Goal: Task Accomplishment & Management: Use online tool/utility

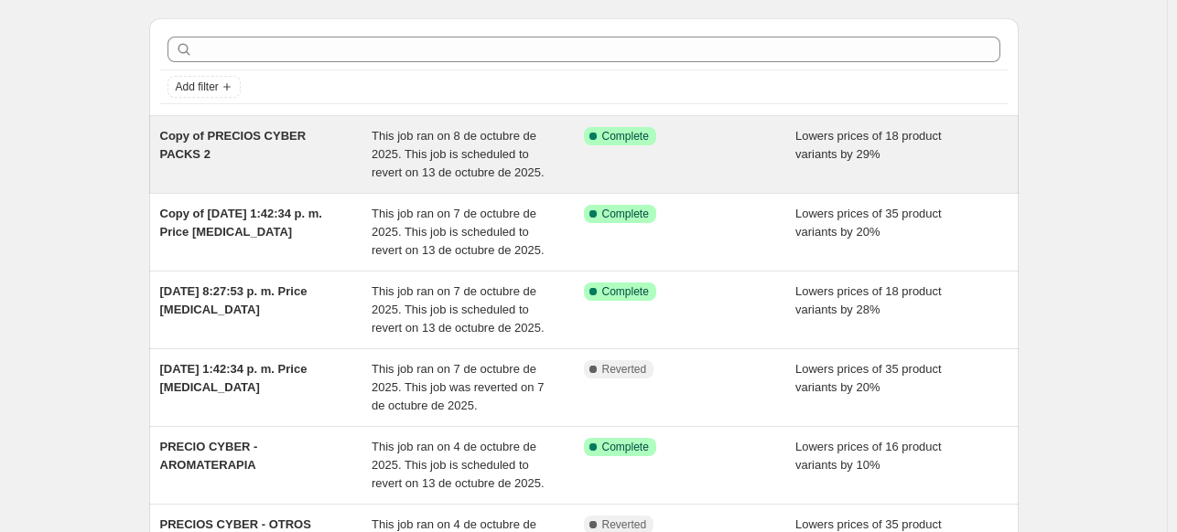
scroll to position [53, 0]
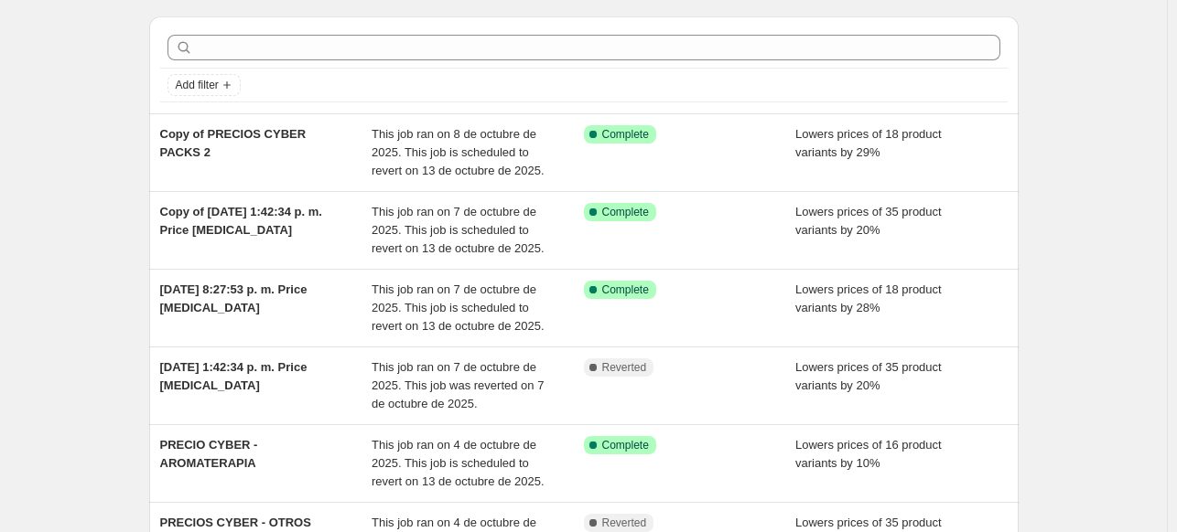
drag, startPoint x: 242, startPoint y: 136, endPoint x: 133, endPoint y: 148, distance: 110.4
click at [133, 148] on div "NA Bulk Price Editor. This page is ready NA Bulk Price Editor Add new price cha…" at bounding box center [583, 519] width 913 height 1144
drag, startPoint x: 205, startPoint y: 124, endPoint x: 117, endPoint y: 161, distance: 95.5
click at [117, 161] on div "NA Bulk Price Editor. This page is ready NA Bulk Price Editor Add new price cha…" at bounding box center [583, 519] width 1166 height 1144
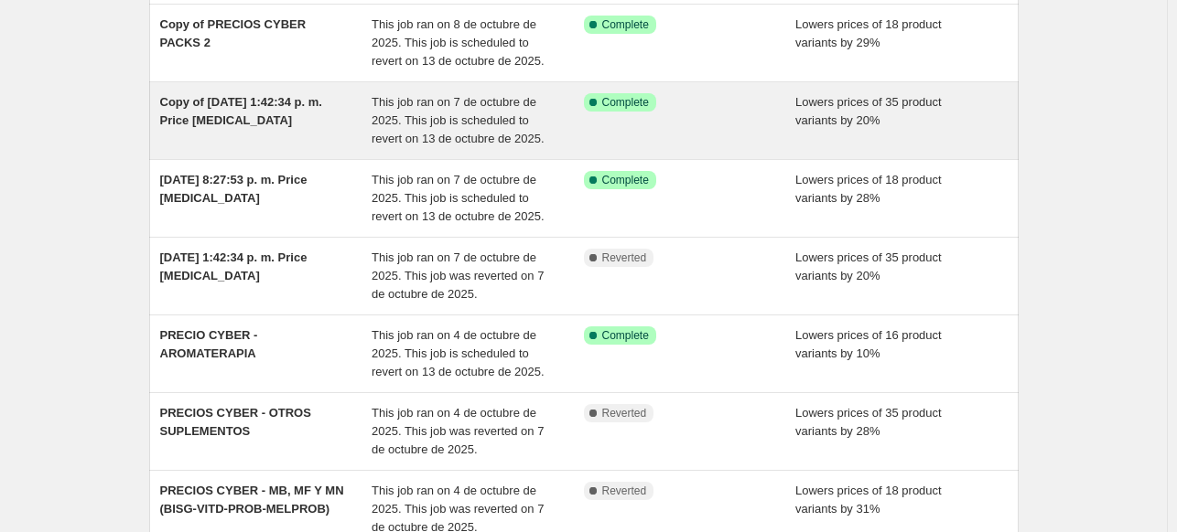
scroll to position [164, 0]
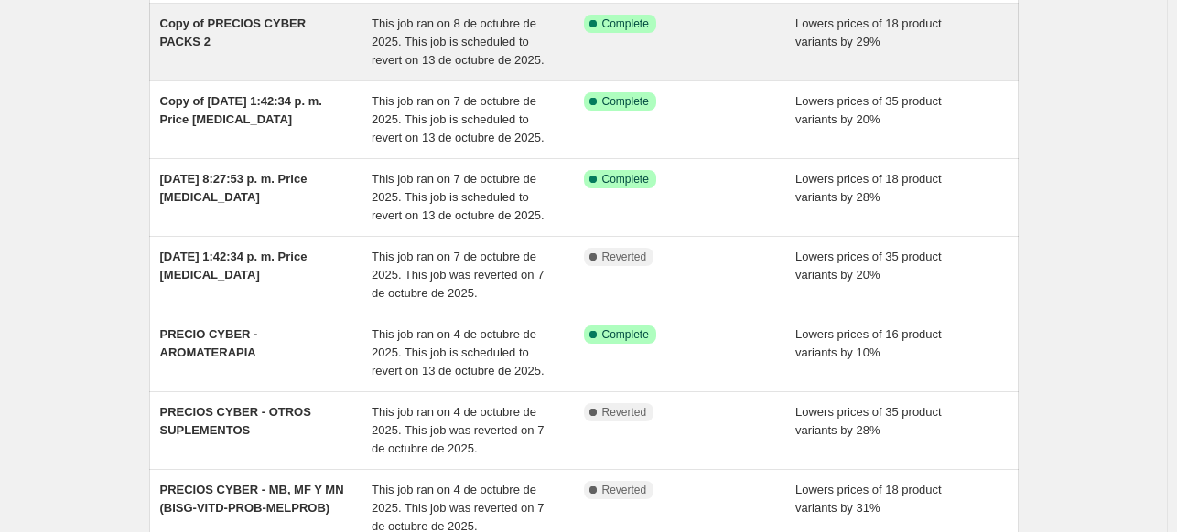
click at [256, 25] on span "Copy of PRECIOS CYBER PACKS 2" at bounding box center [233, 32] width 146 height 32
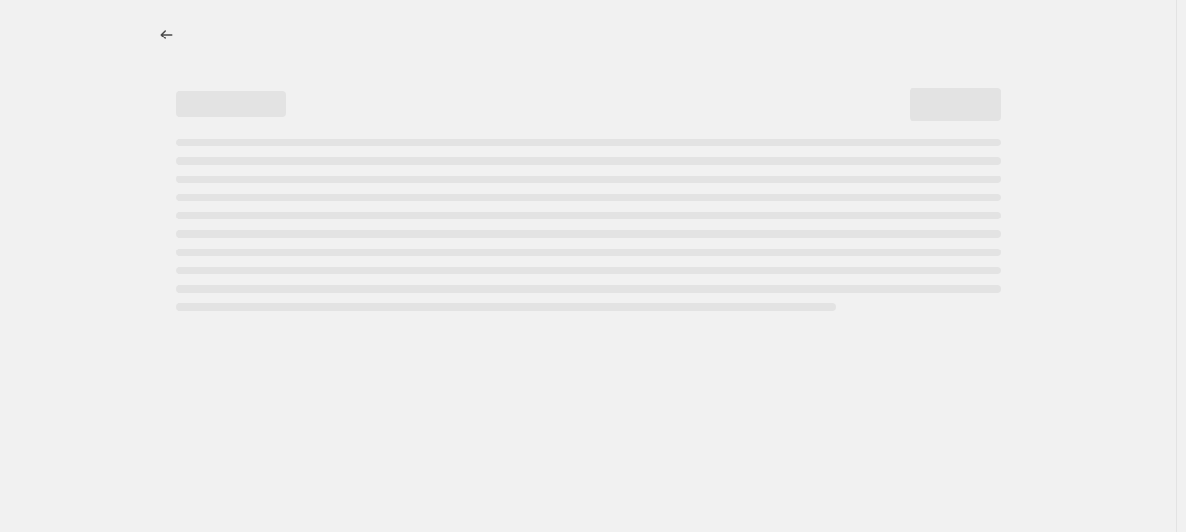
select select "percentage"
select select "no_change"
select select "collection"
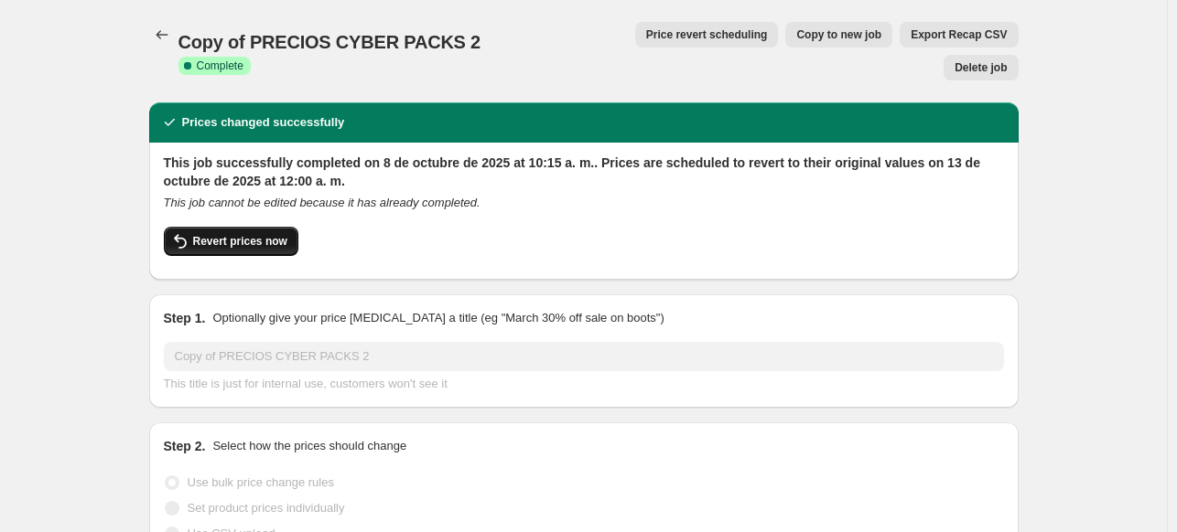
click at [243, 227] on button "Revert prices now" at bounding box center [231, 241] width 134 height 29
checkbox input "false"
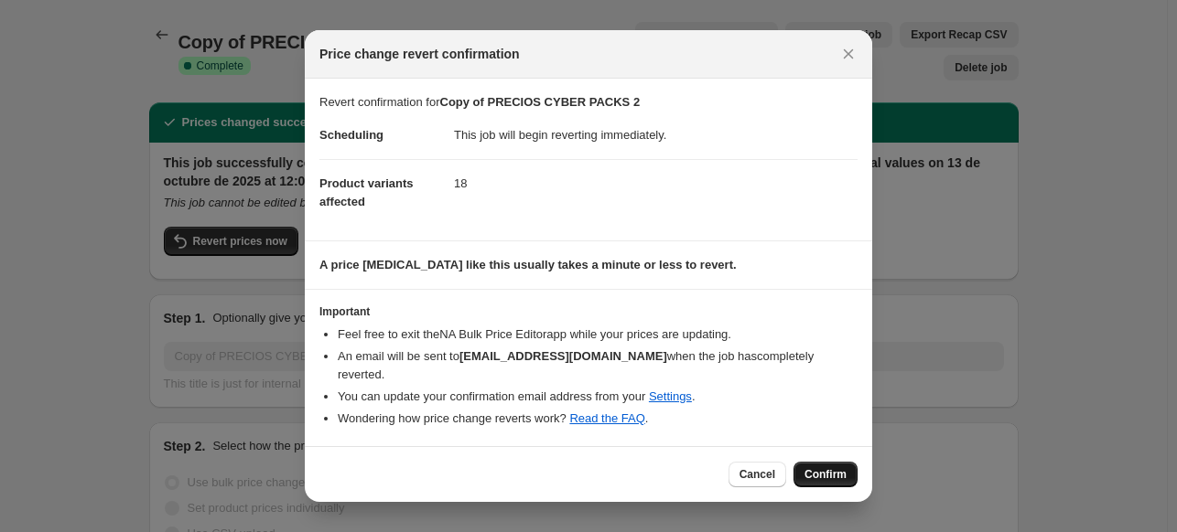
click at [825, 467] on span "Confirm" at bounding box center [825, 474] width 42 height 15
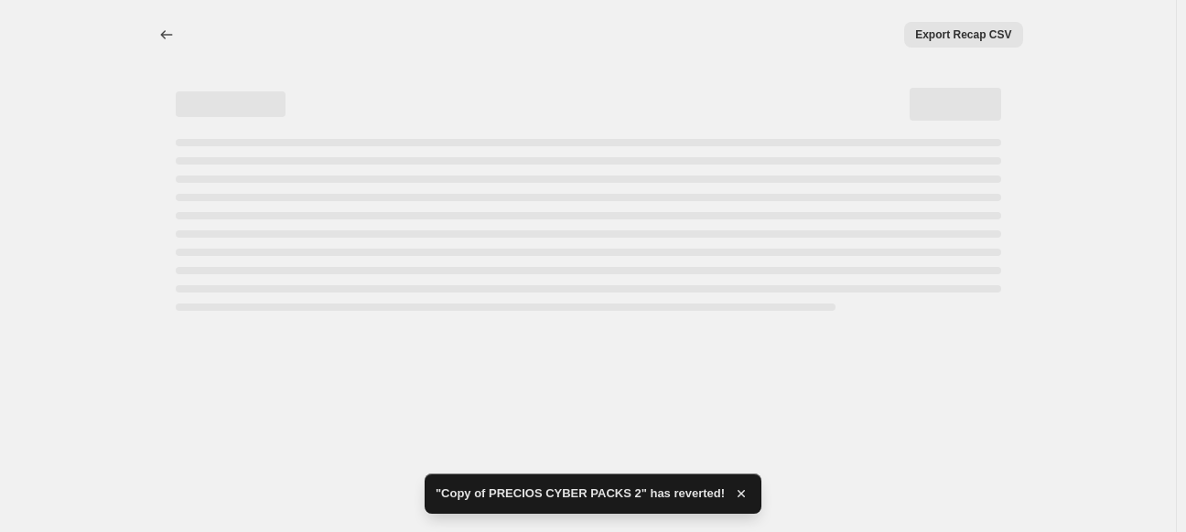
select select "percentage"
select select "no_change"
select select "collection"
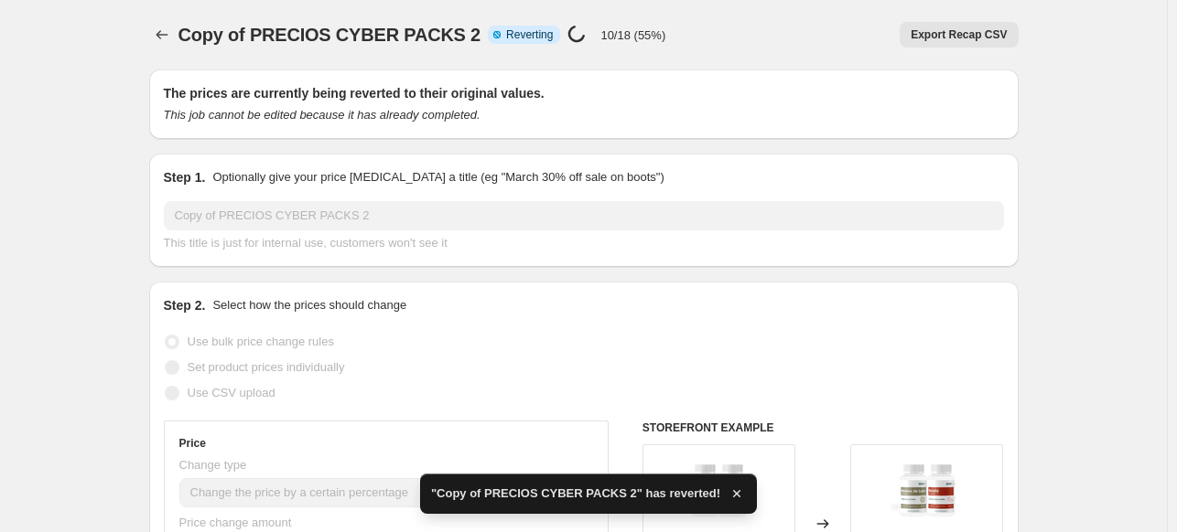
checkbox input "true"
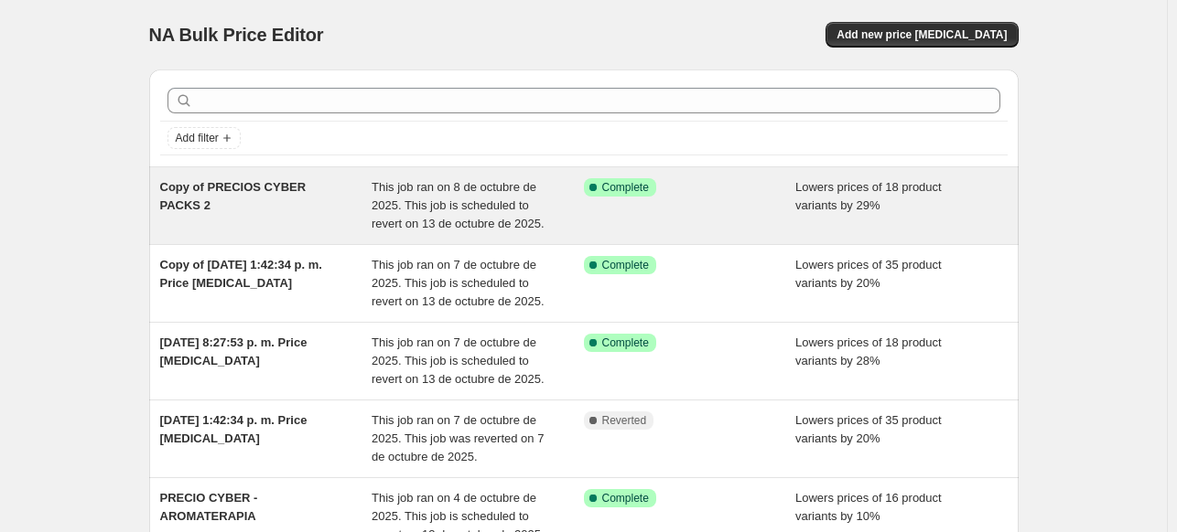
click at [275, 189] on span "Copy of PRECIOS CYBER PACKS 2" at bounding box center [233, 196] width 146 height 32
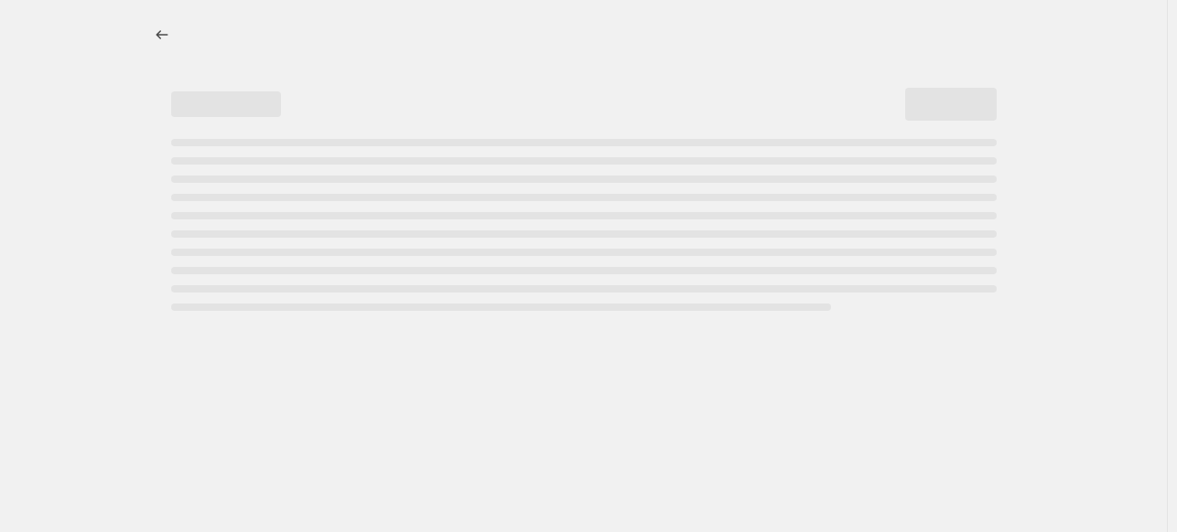
select select "percentage"
select select "no_change"
select select "collection"
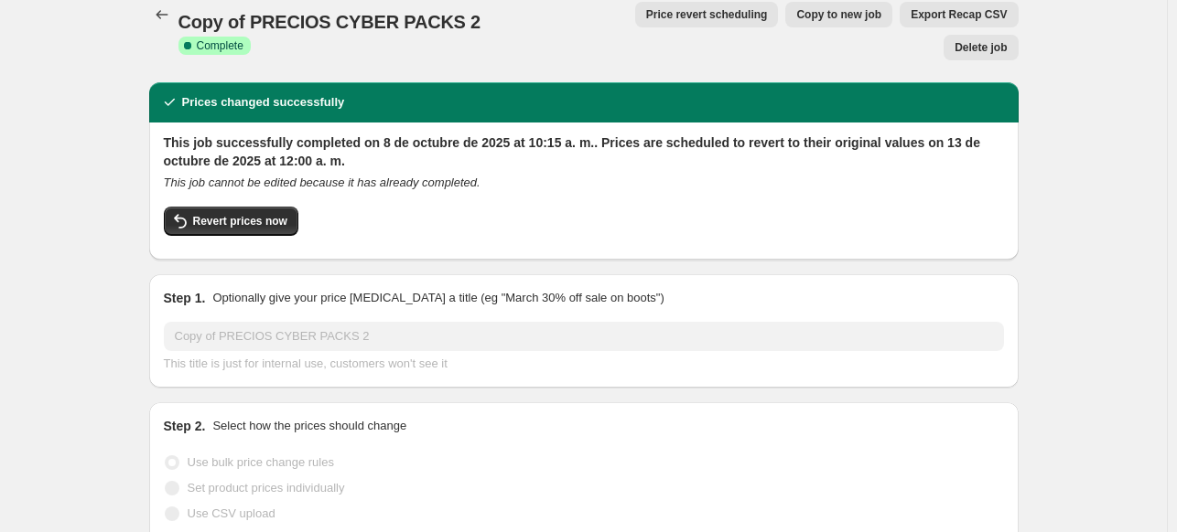
scroll to position [22, 0]
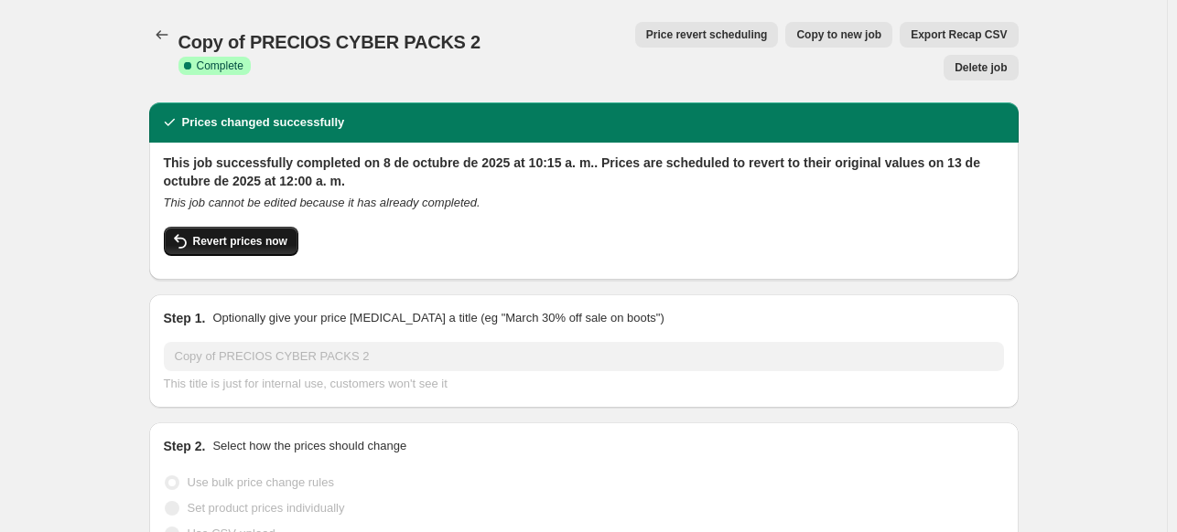
scroll to position [0, 0]
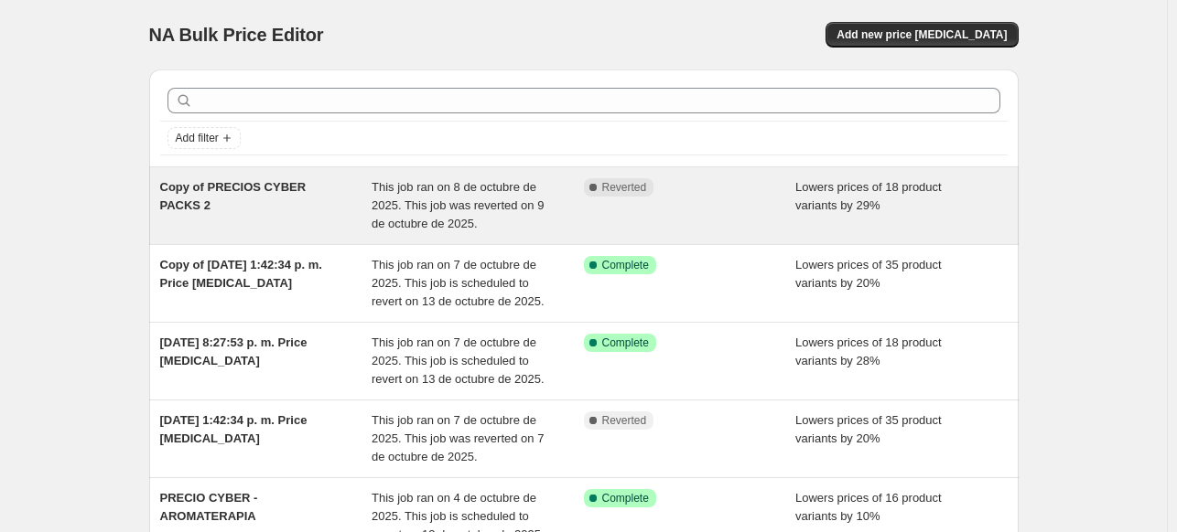
click at [274, 193] on span "Copy of PRECIOS CYBER PACKS 2" at bounding box center [233, 196] width 146 height 32
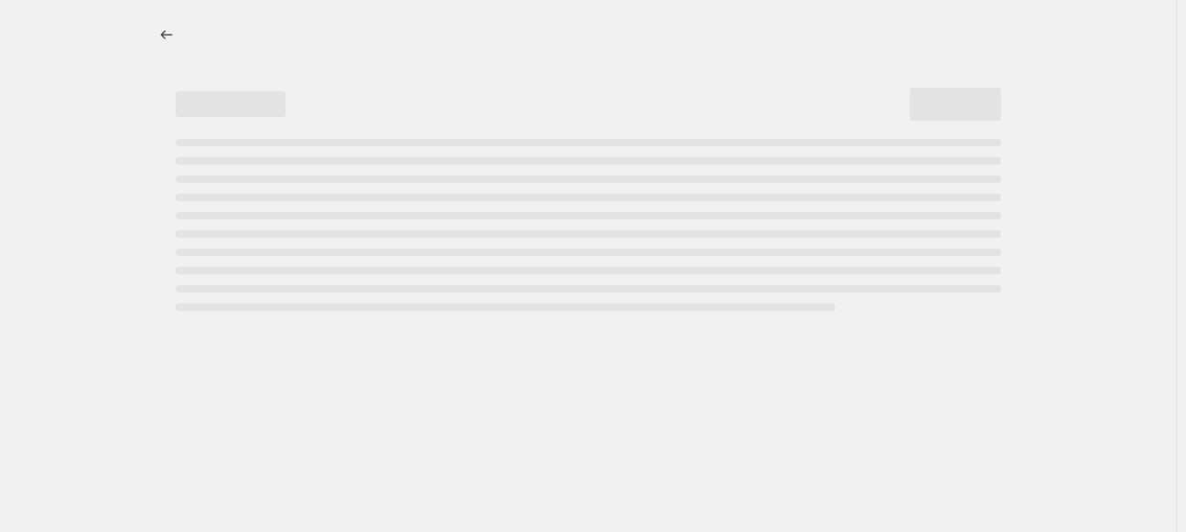
select select "percentage"
select select "no_change"
select select "collection"
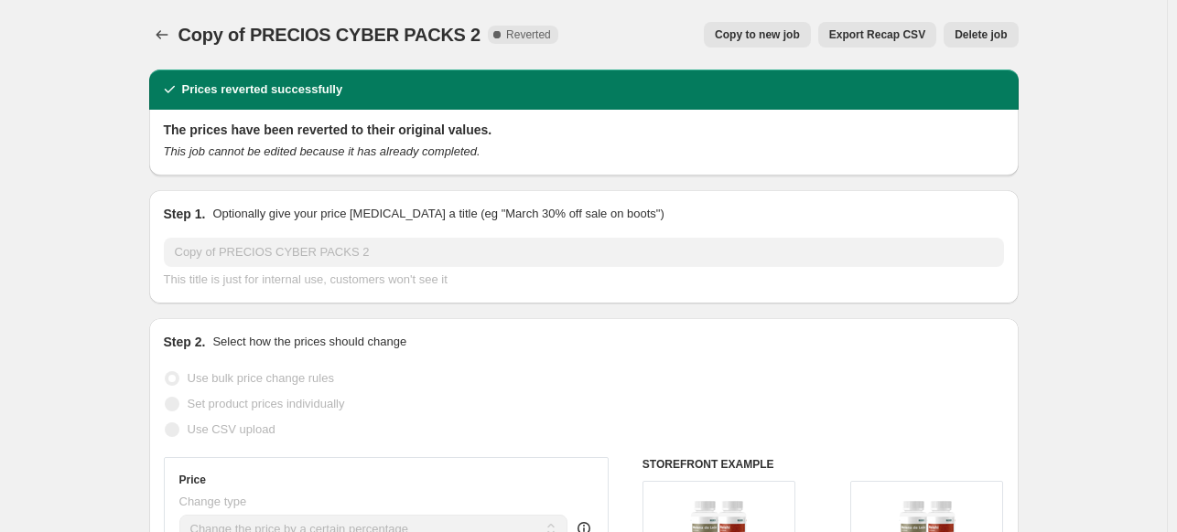
click at [790, 35] on span "Copy to new job" at bounding box center [756, 34] width 85 height 15
select select "percentage"
select select "no_change"
select select "collection"
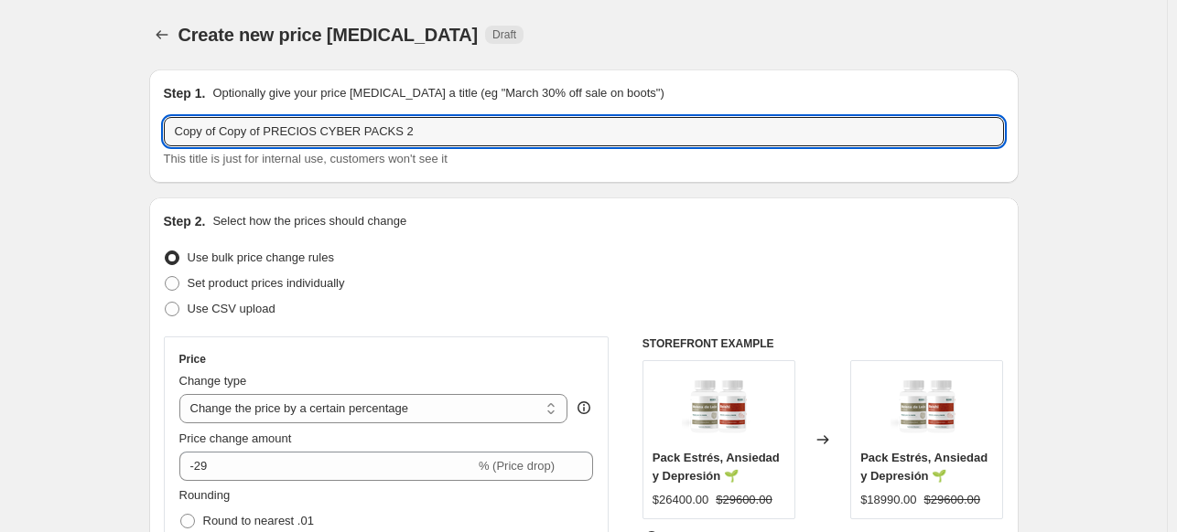
drag, startPoint x: 266, startPoint y: 134, endPoint x: -199, endPoint y: 165, distance: 466.6
click at [0, 165] on html "Home Settings Plans Skip to content Create new price [MEDICAL_DATA]. This page …" at bounding box center [588, 266] width 1177 height 532
click at [370, 124] on input "PRECIOS CYBER PACKS 2" at bounding box center [584, 131] width 840 height 29
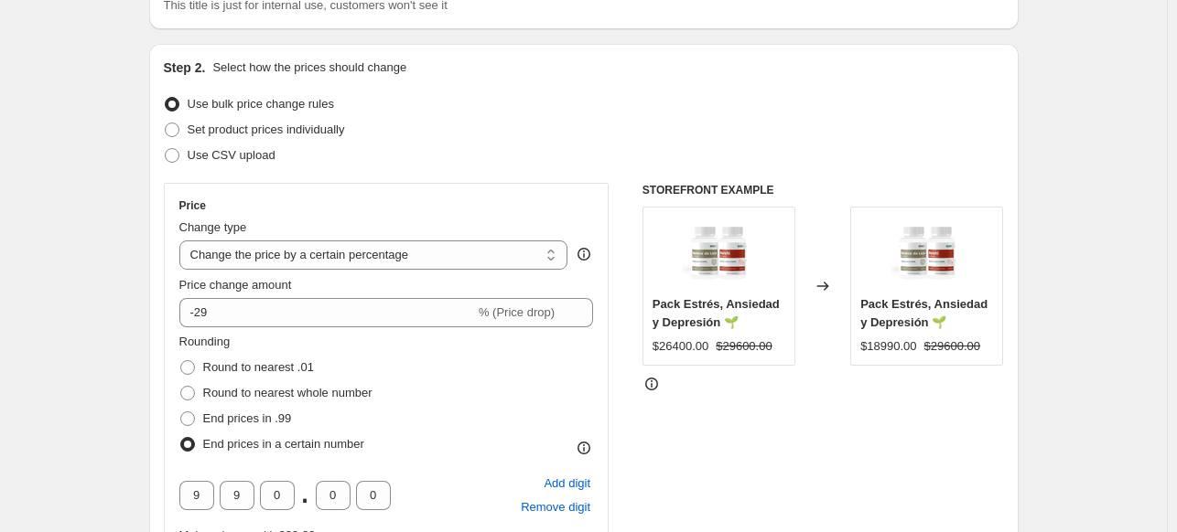
scroll to position [157, 0]
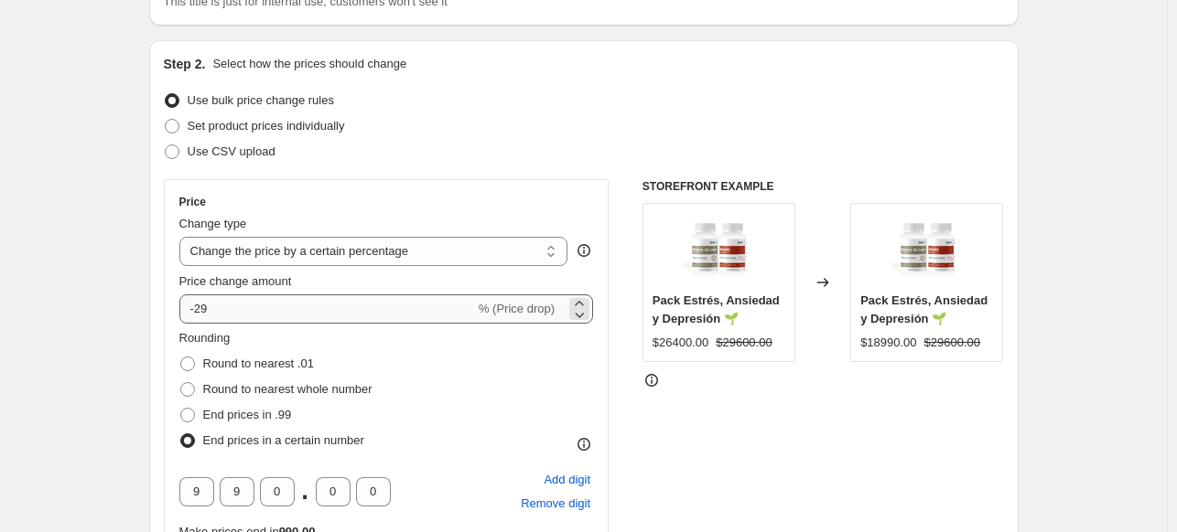
type input "PRECIOS CYBER PACKS 3"
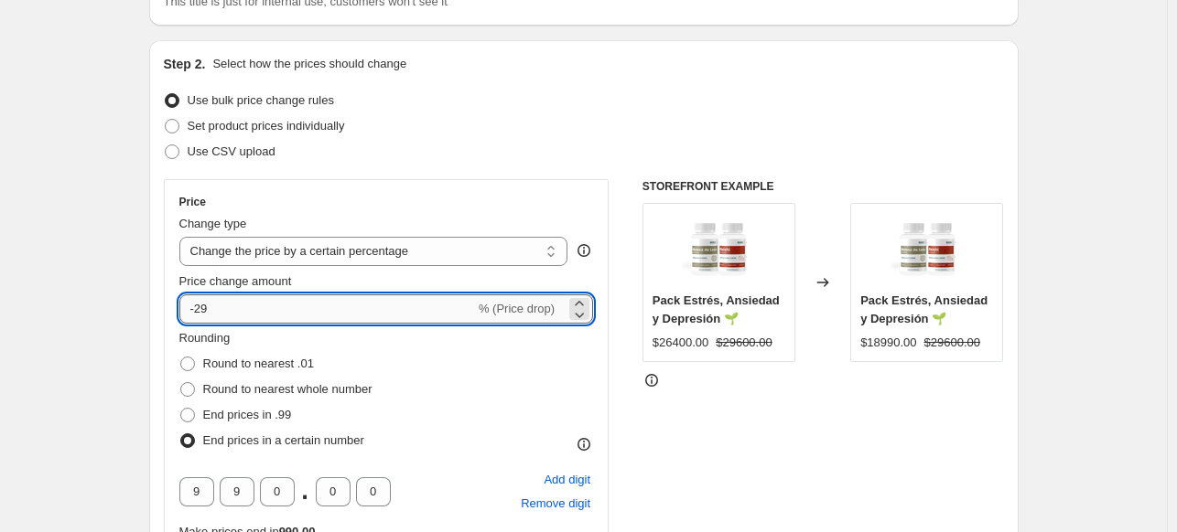
click at [305, 306] on input "-29" at bounding box center [326, 309] width 295 height 29
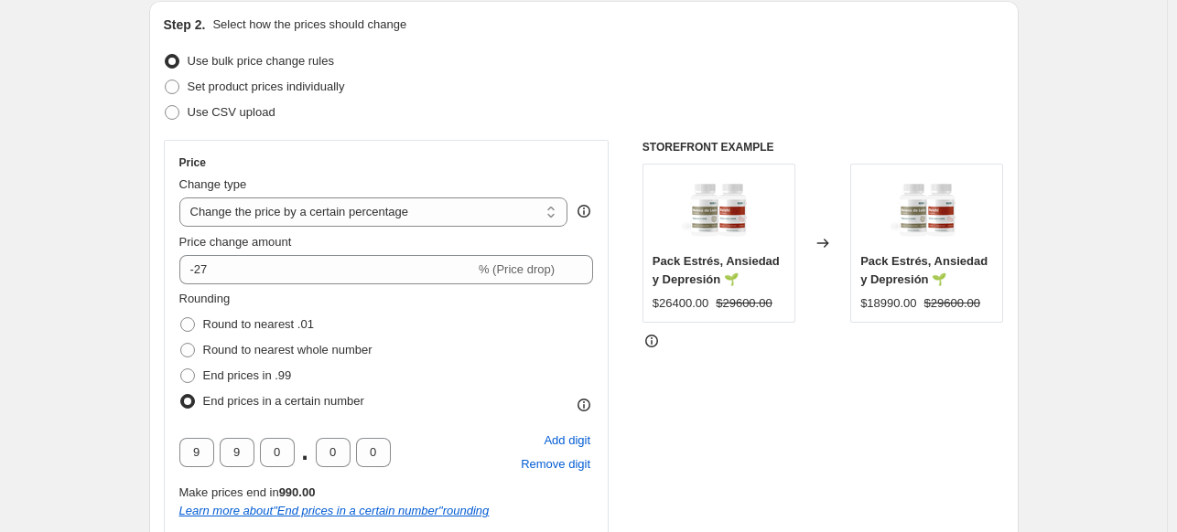
scroll to position [196, 0]
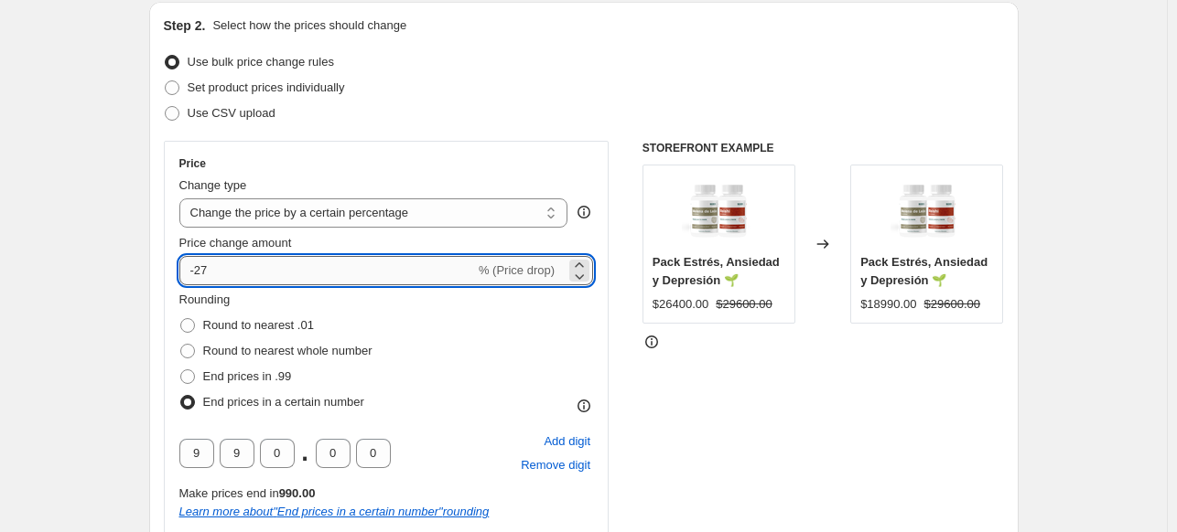
click at [252, 270] on input "-27" at bounding box center [326, 270] width 295 height 29
type input "-5"
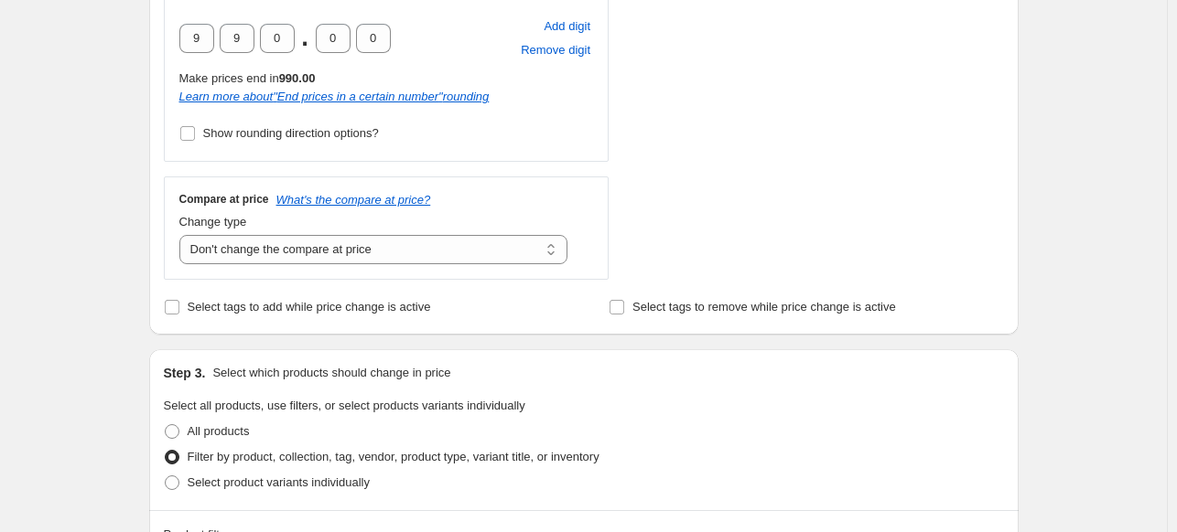
scroll to position [376, 0]
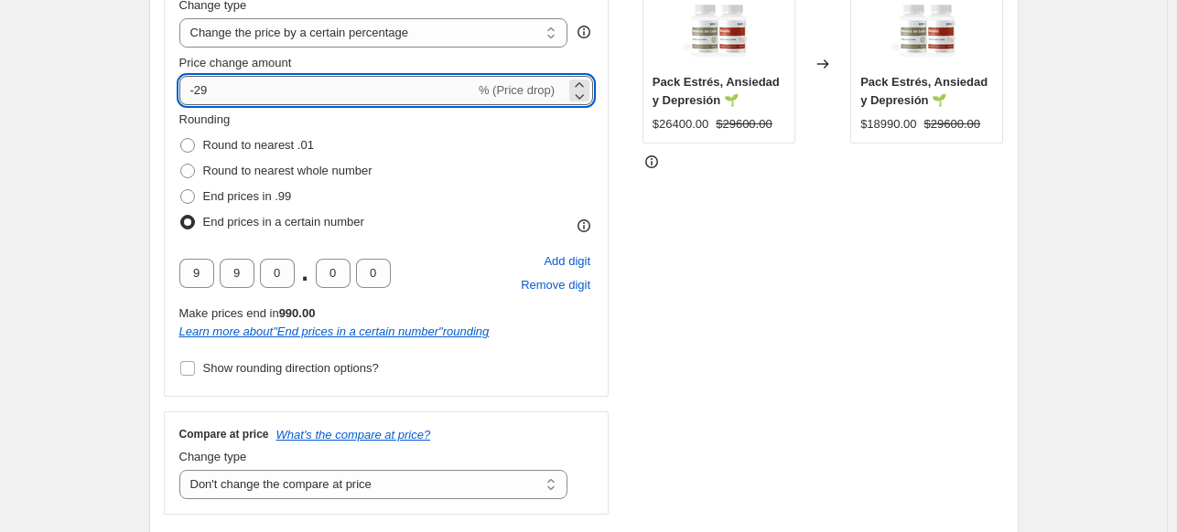
click at [224, 86] on input "-29" at bounding box center [326, 90] width 295 height 29
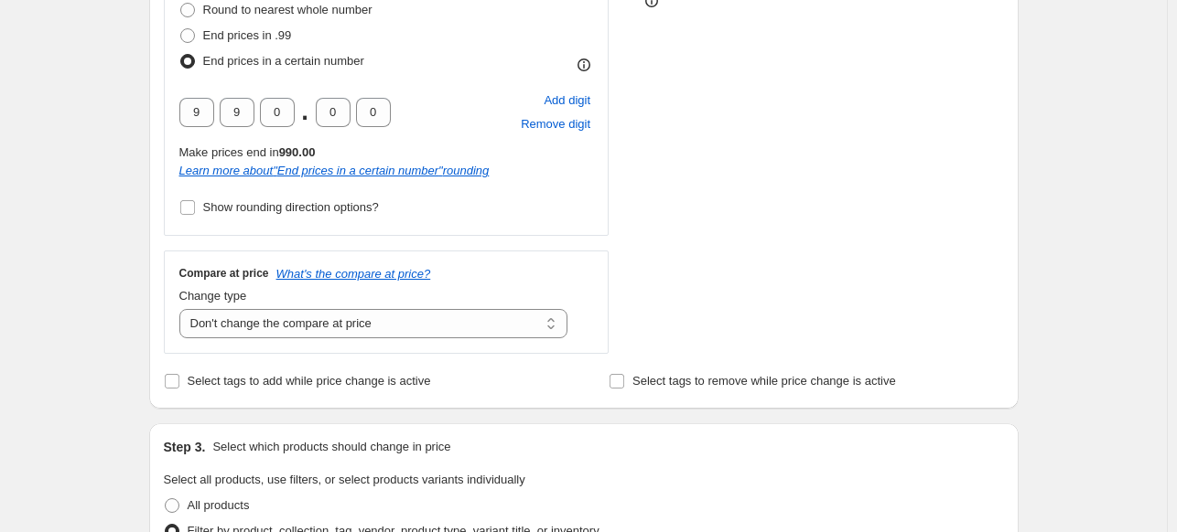
scroll to position [252, 0]
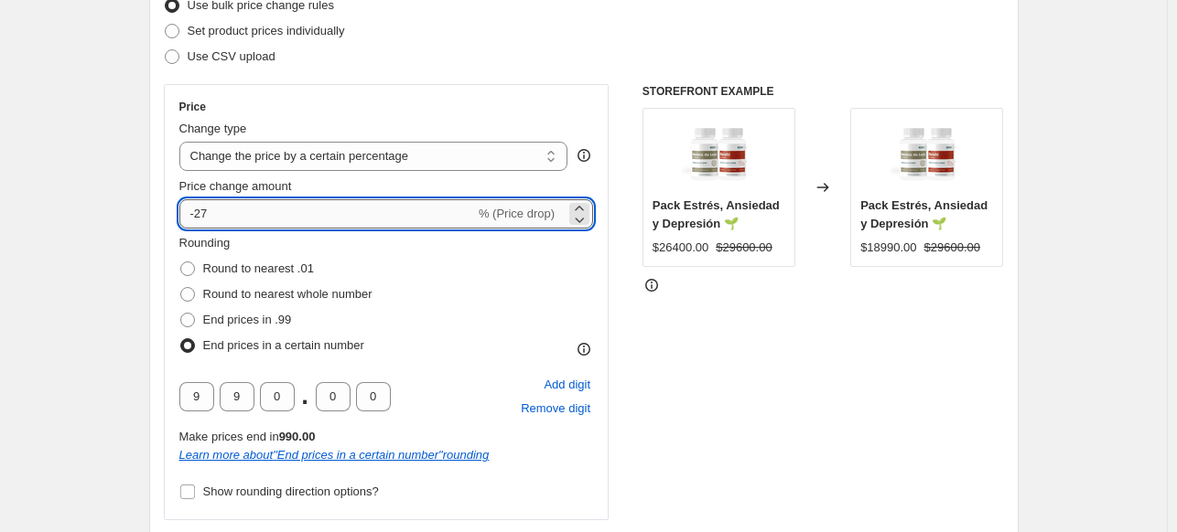
click at [247, 226] on input "-27" at bounding box center [326, 213] width 295 height 29
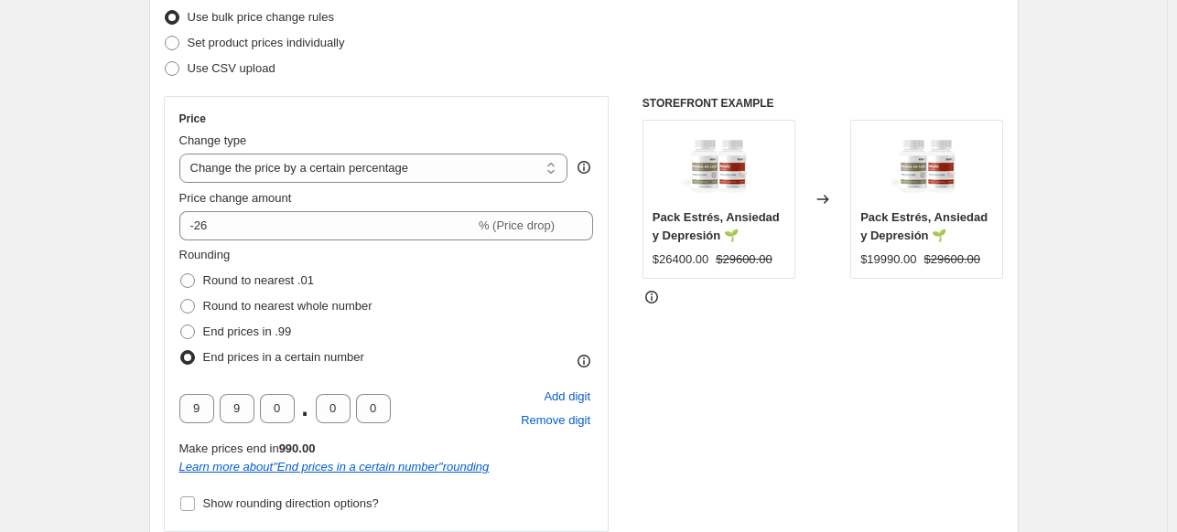
scroll to position [240, 0]
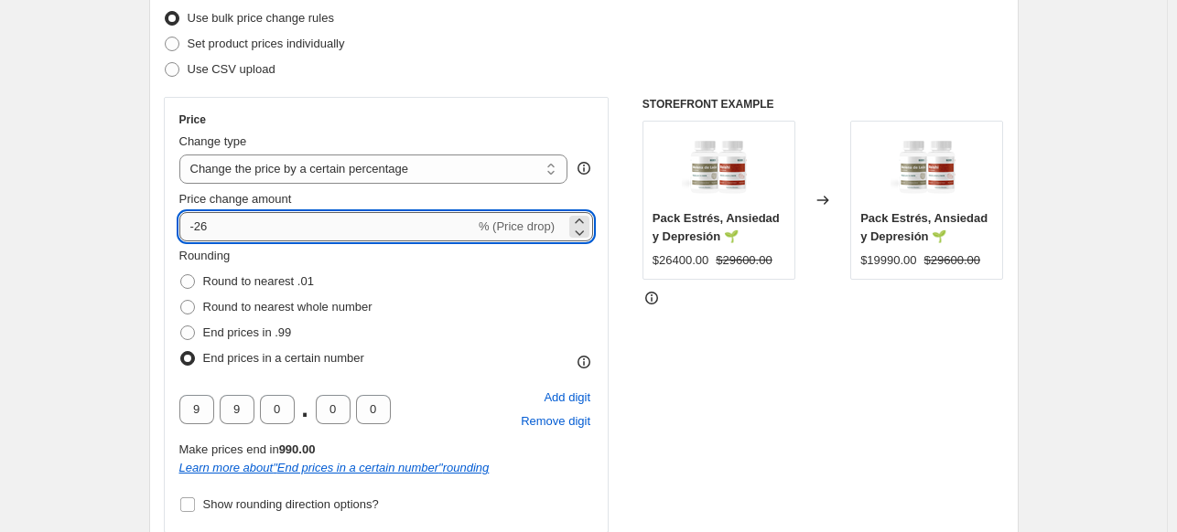
click at [220, 224] on input "-26" at bounding box center [326, 226] width 295 height 29
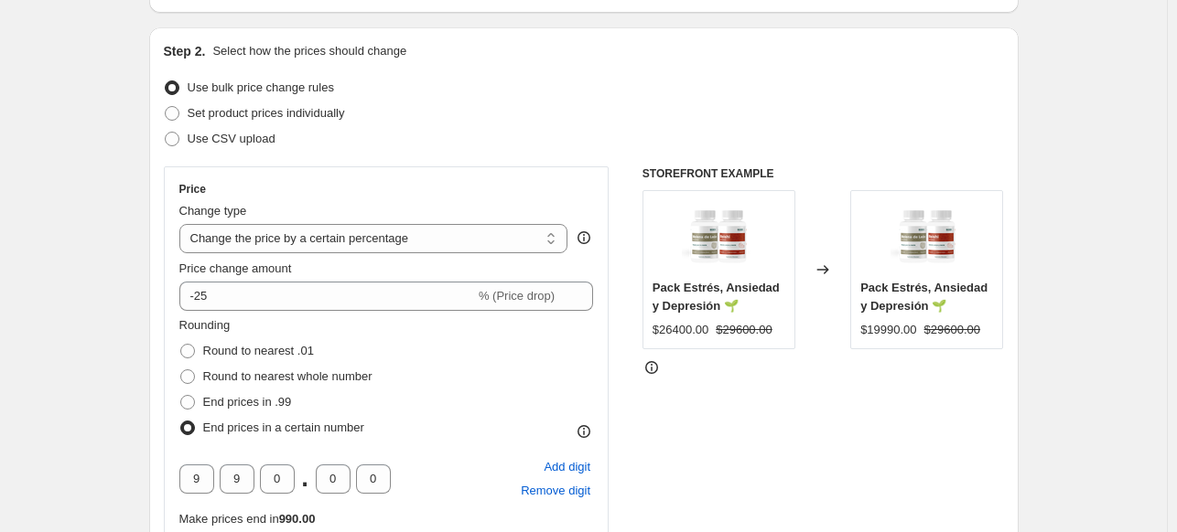
scroll to position [157, 0]
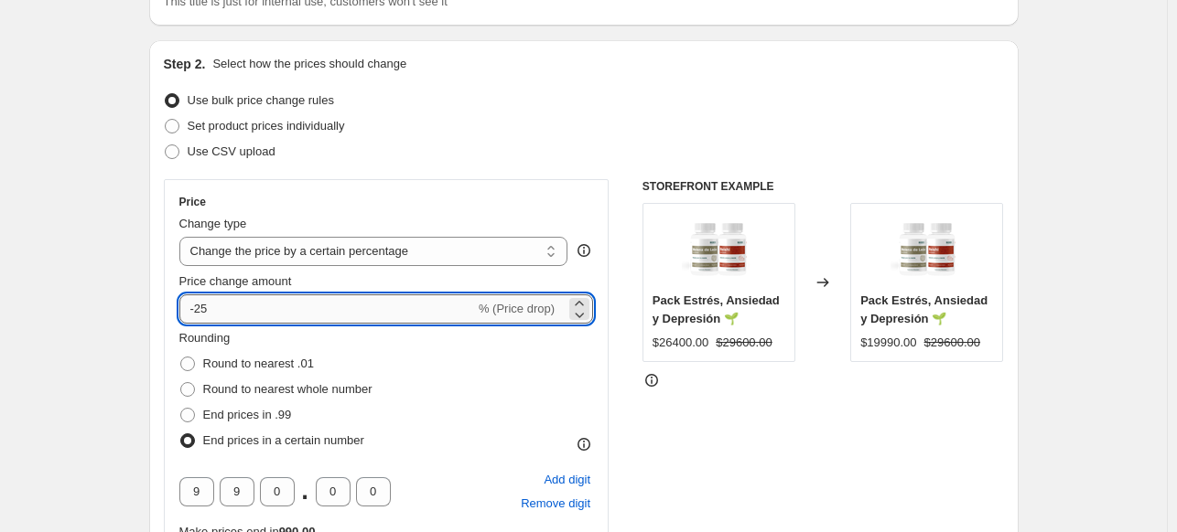
click at [226, 306] on input "-25" at bounding box center [326, 309] width 295 height 29
type input "-27"
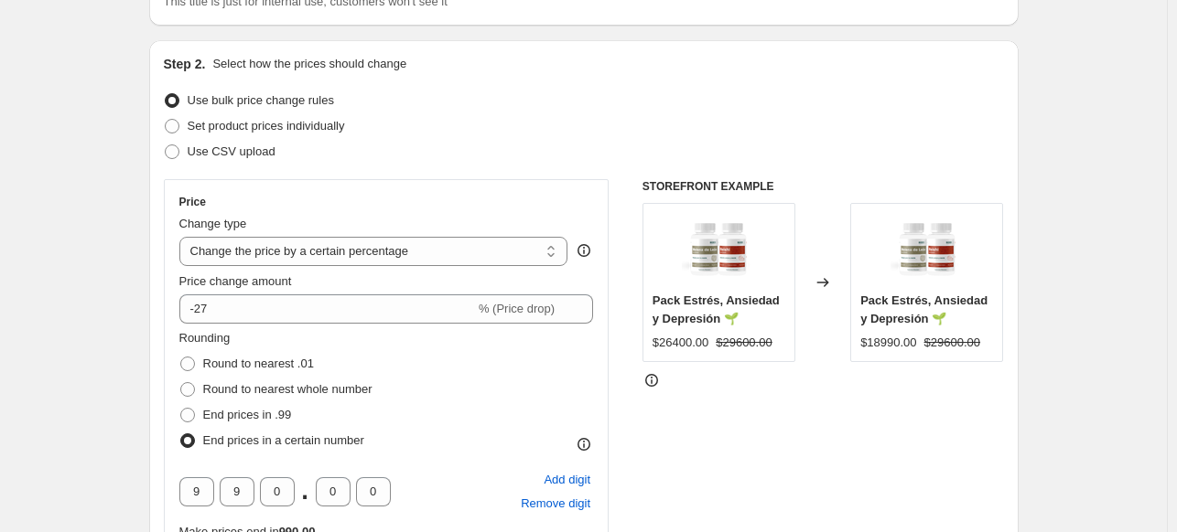
click at [192, 390] on span at bounding box center [187, 389] width 15 height 15
click at [181, 383] on input "Round to nearest whole number" at bounding box center [180, 382] width 1 height 1
radio input "true"
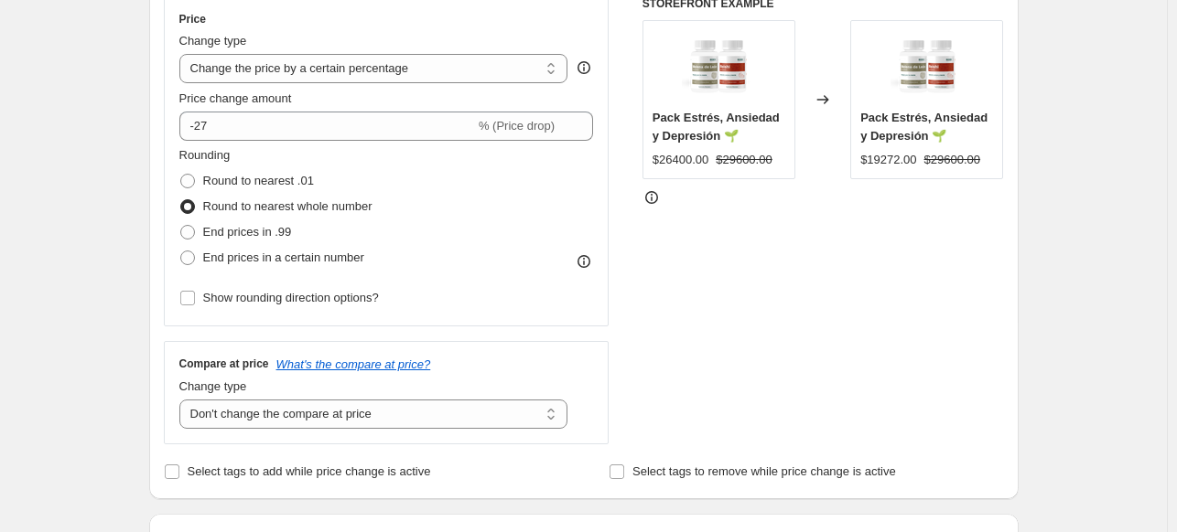
scroll to position [340, 0]
click at [195, 266] on label "End prices in a certain number" at bounding box center [271, 258] width 185 height 26
click at [181, 252] on input "End prices in a certain number" at bounding box center [180, 251] width 1 height 1
radio input "true"
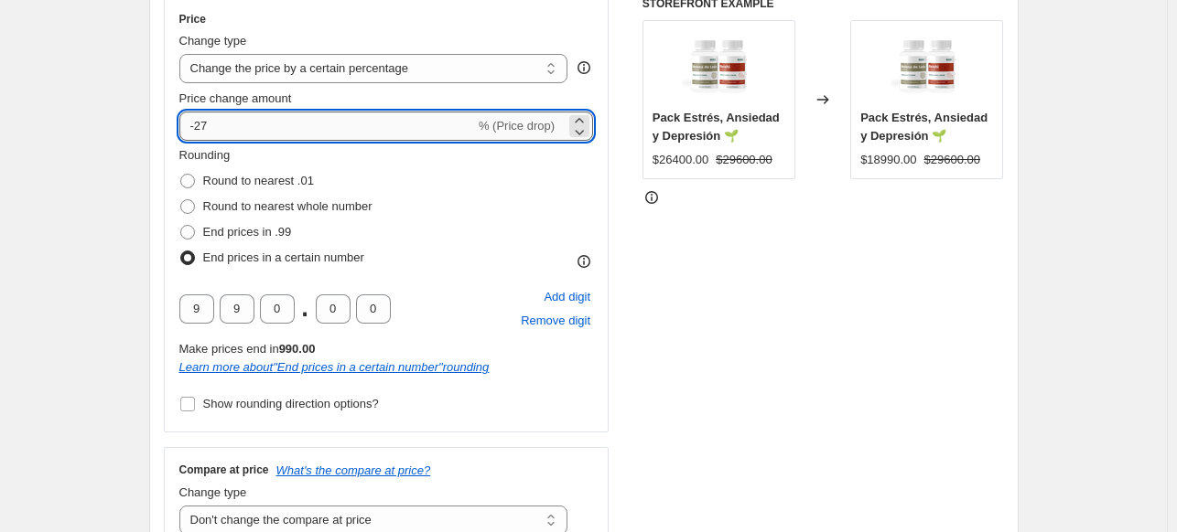
click at [215, 123] on input "-27" at bounding box center [326, 126] width 295 height 29
type input "-25"
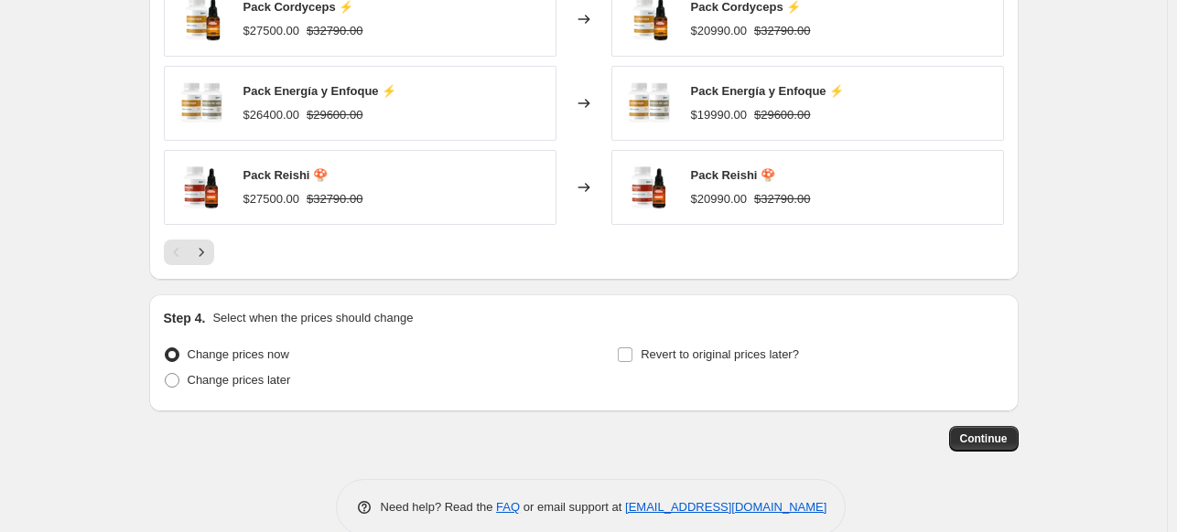
scroll to position [1577, 0]
click at [642, 343] on label "Revert to original prices later?" at bounding box center [708, 355] width 182 height 26
click at [632, 348] on input "Revert to original prices later?" at bounding box center [625, 355] width 15 height 15
checkbox input "true"
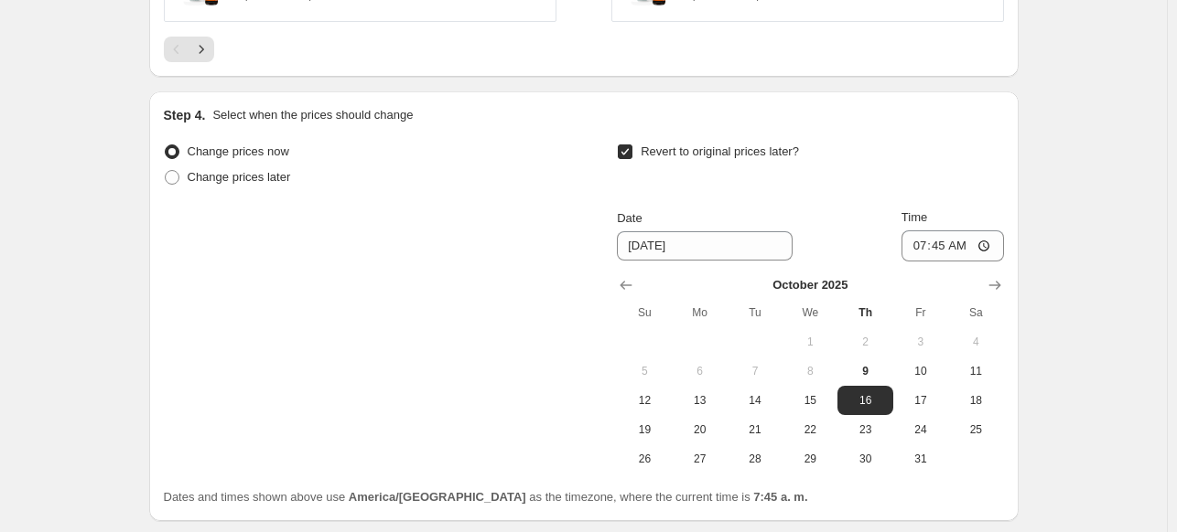
scroll to position [1811, 0]
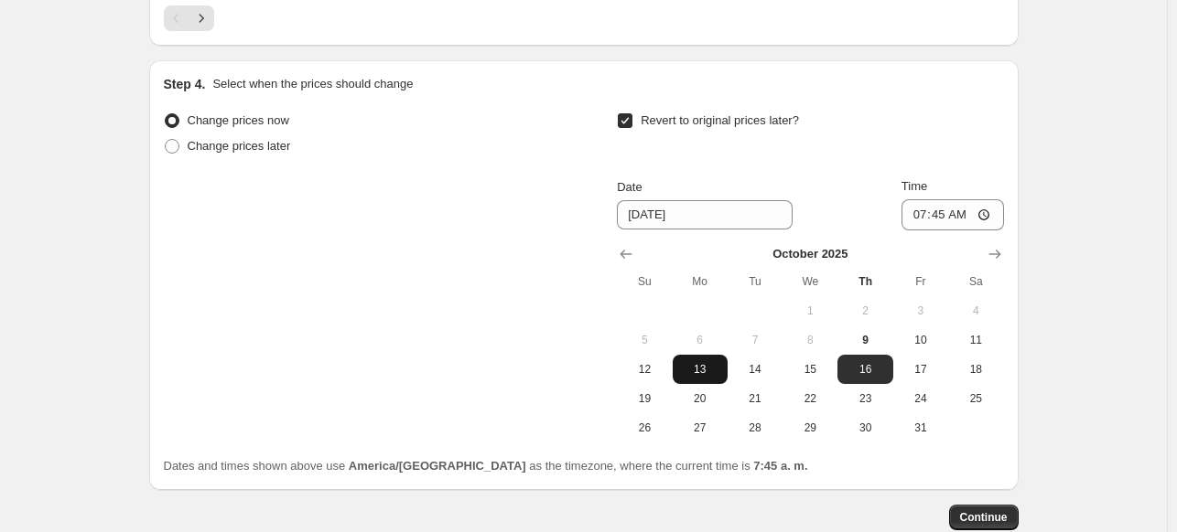
click at [707, 379] on button "13" at bounding box center [699, 369] width 55 height 29
type input "[DATE]"
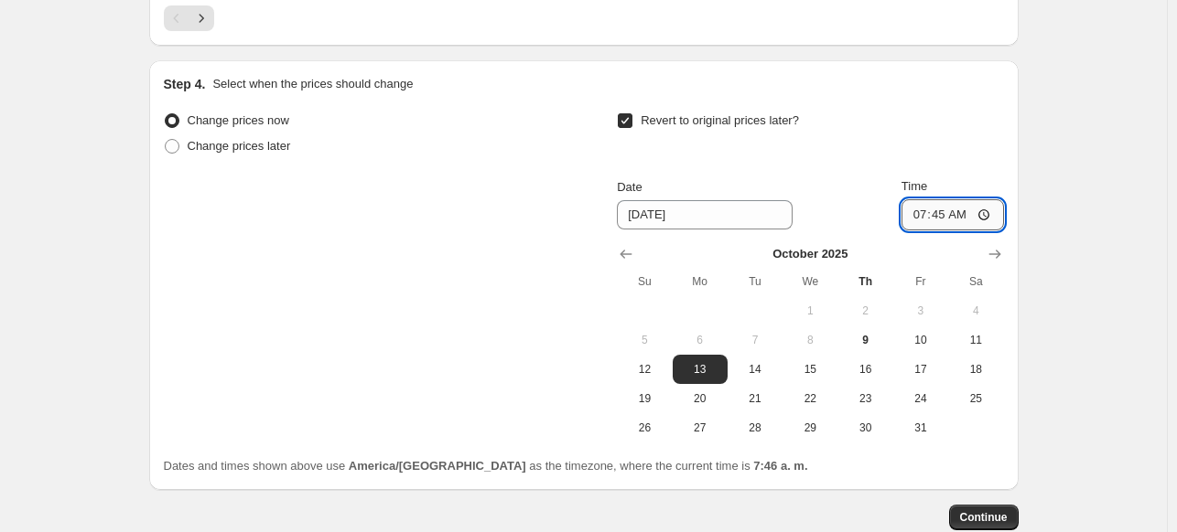
click at [939, 205] on input "07:45" at bounding box center [952, 214] width 102 height 31
type input "00:00"
click at [988, 517] on span "Continue" at bounding box center [984, 517] width 48 height 15
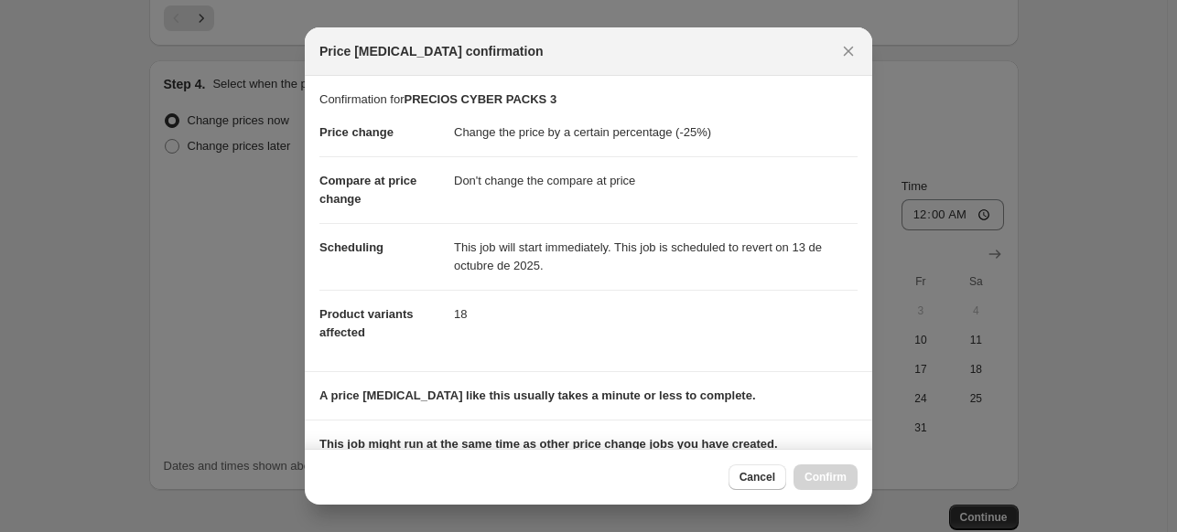
scroll to position [253, 0]
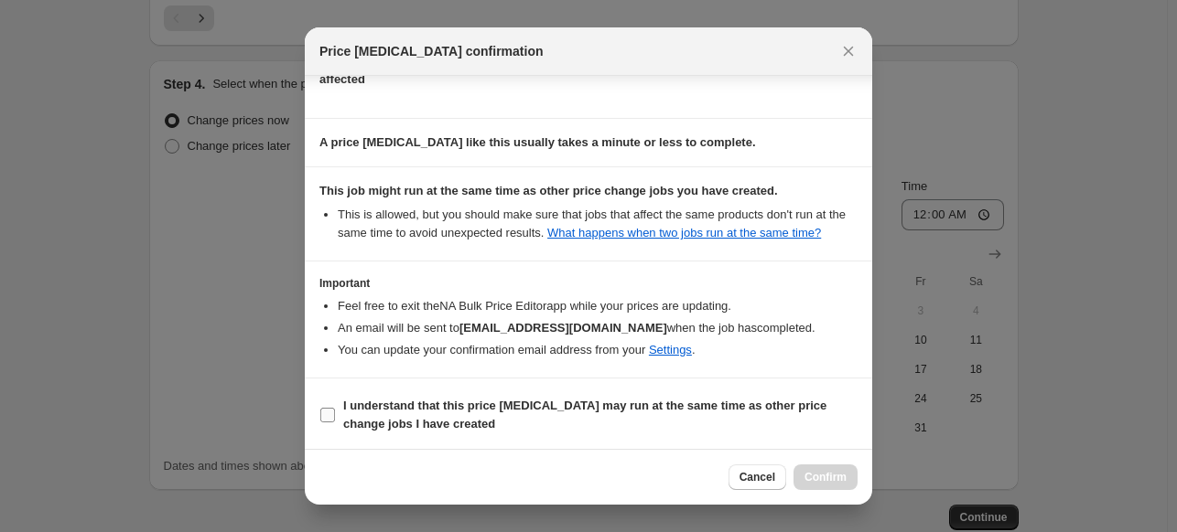
click at [335, 423] on label "I understand that this price [MEDICAL_DATA] may run at the same time as other p…" at bounding box center [588, 415] width 538 height 44
click at [335, 423] on input "I understand that this price [MEDICAL_DATA] may run at the same time as other p…" at bounding box center [327, 415] width 15 height 15
checkbox input "true"
click at [809, 478] on span "Confirm" at bounding box center [825, 477] width 42 height 15
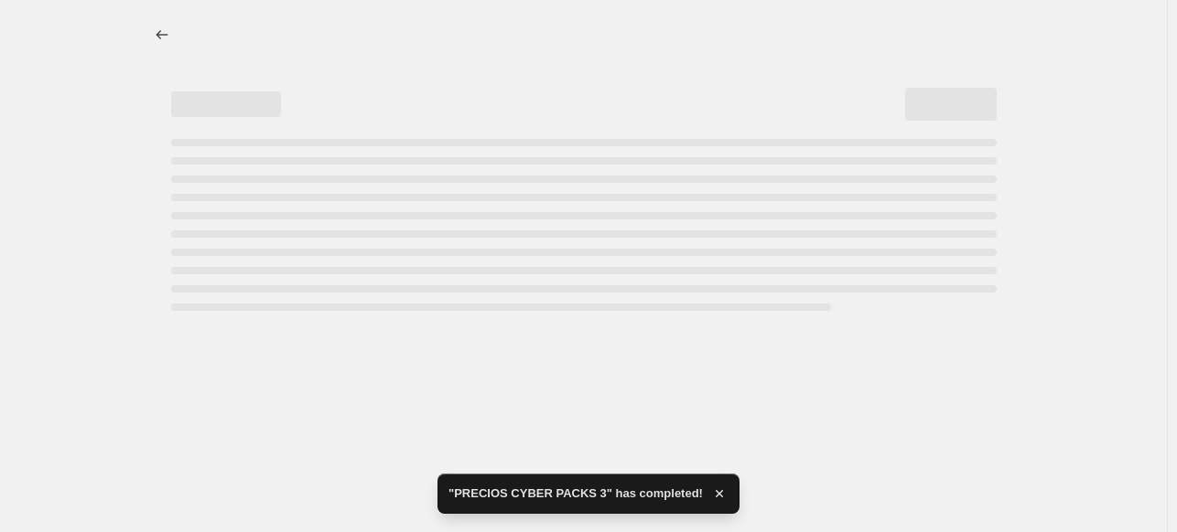
select select "percentage"
select select "no_change"
select select "collection"
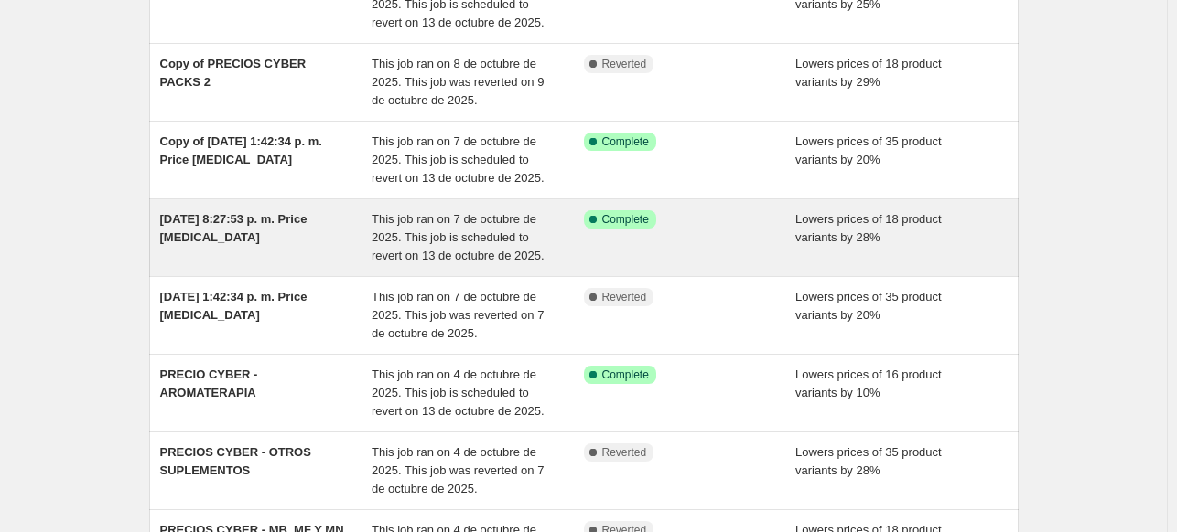
scroll to position [203, 0]
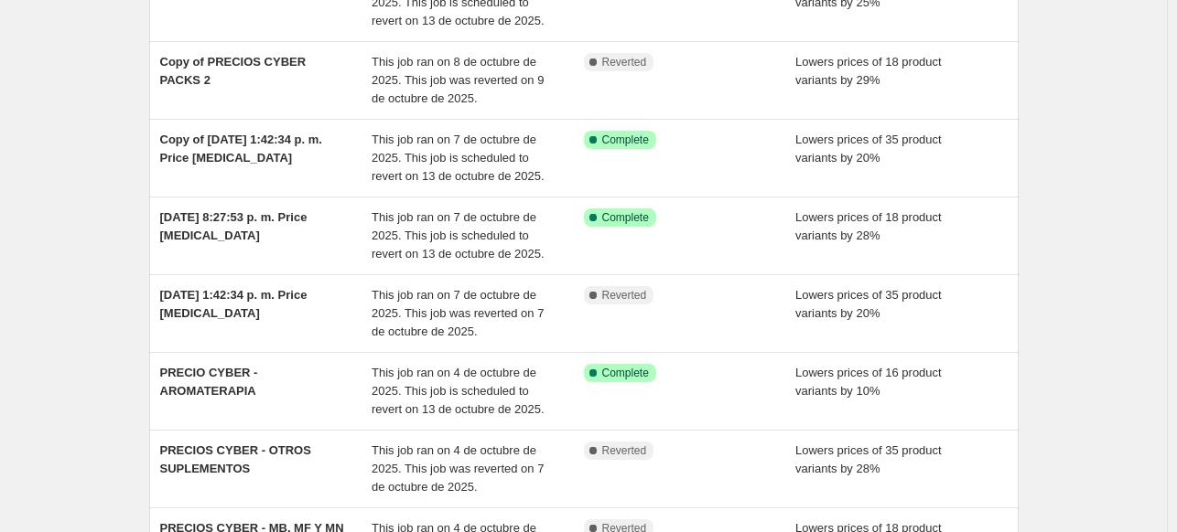
click at [113, 220] on div "NA Bulk Price Editor. This page is ready NA Bulk Price Editor Add new price [ME…" at bounding box center [583, 359] width 1166 height 1125
